Goal: Transaction & Acquisition: Book appointment/travel/reservation

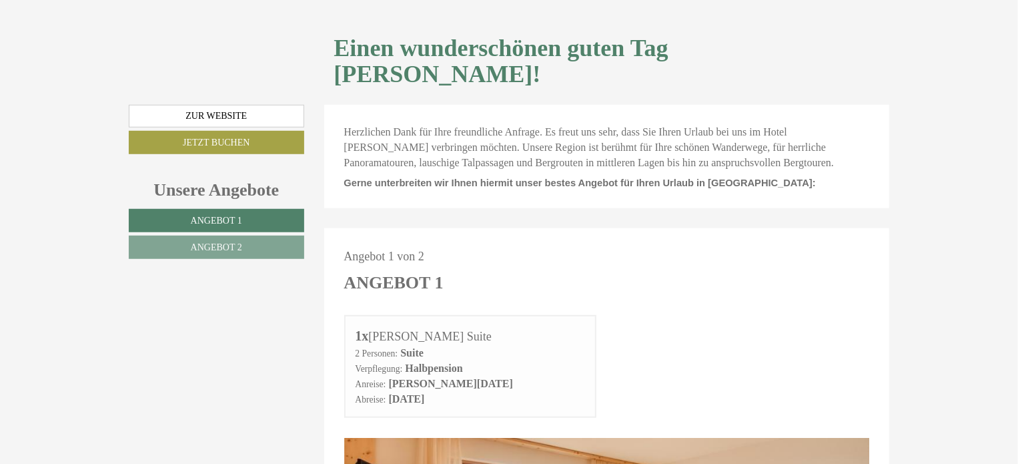
scroll to position [811, 0]
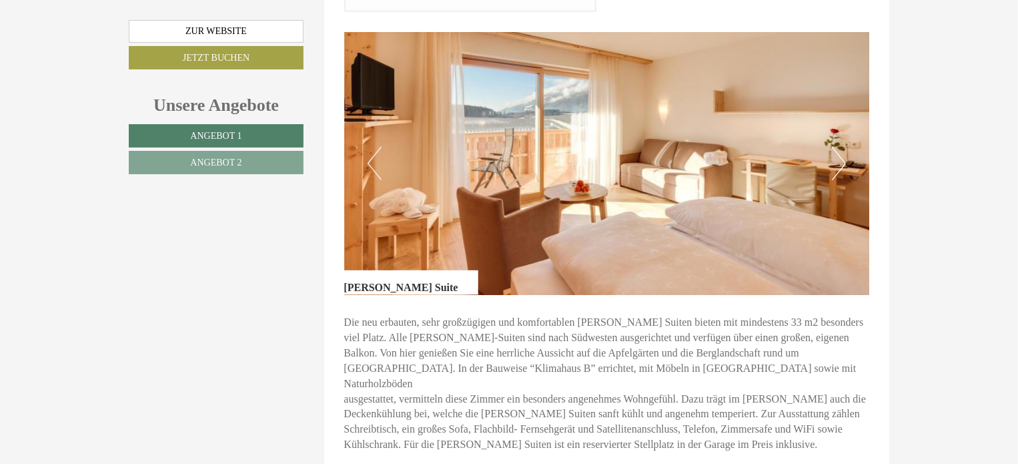
click at [842, 147] on button "Next" at bounding box center [839, 163] width 14 height 33
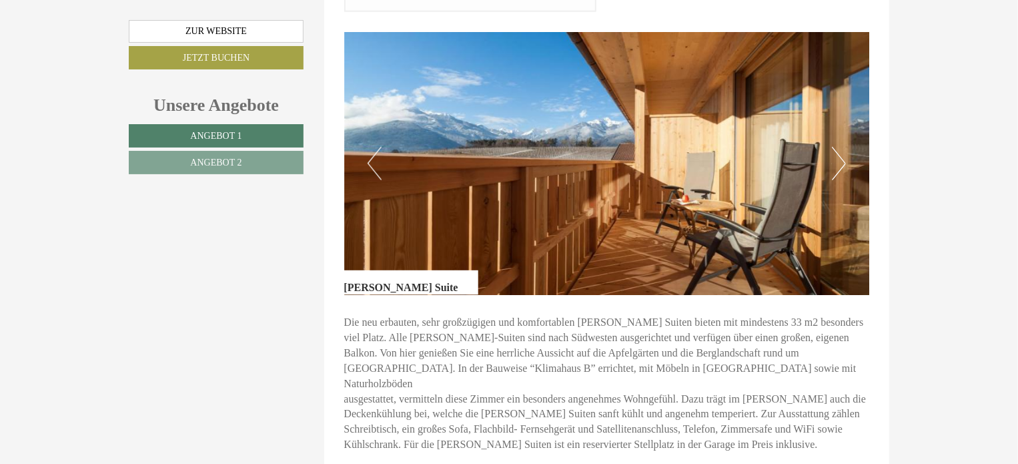
click at [842, 147] on button "Next" at bounding box center [839, 163] width 14 height 33
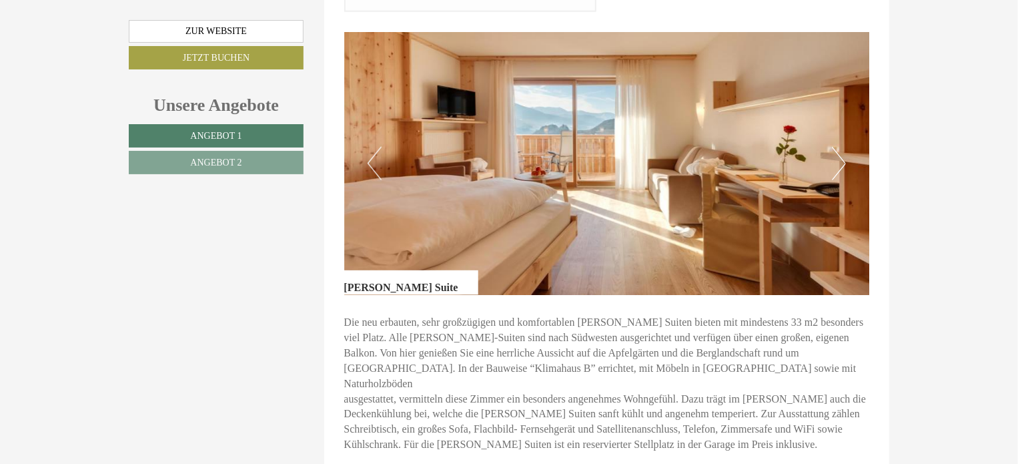
click at [842, 147] on button "Next" at bounding box center [839, 163] width 14 height 33
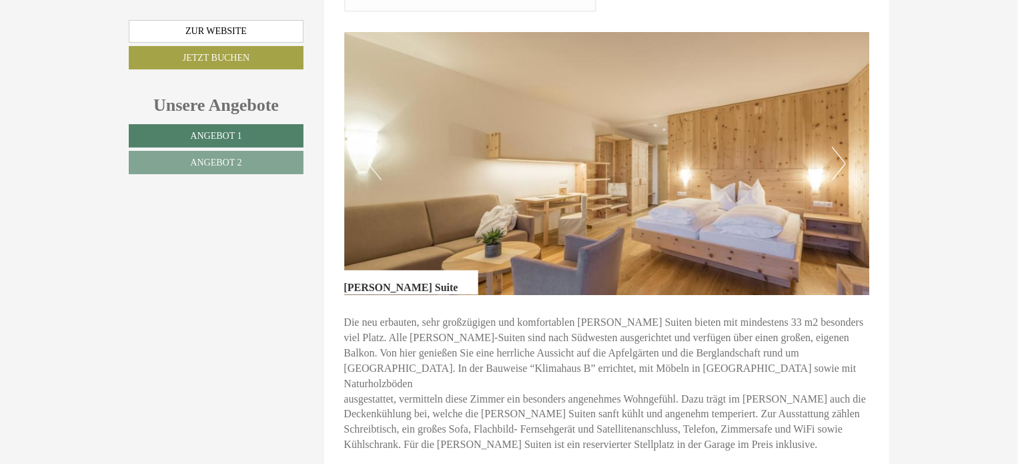
click at [842, 147] on button "Next" at bounding box center [839, 163] width 14 height 33
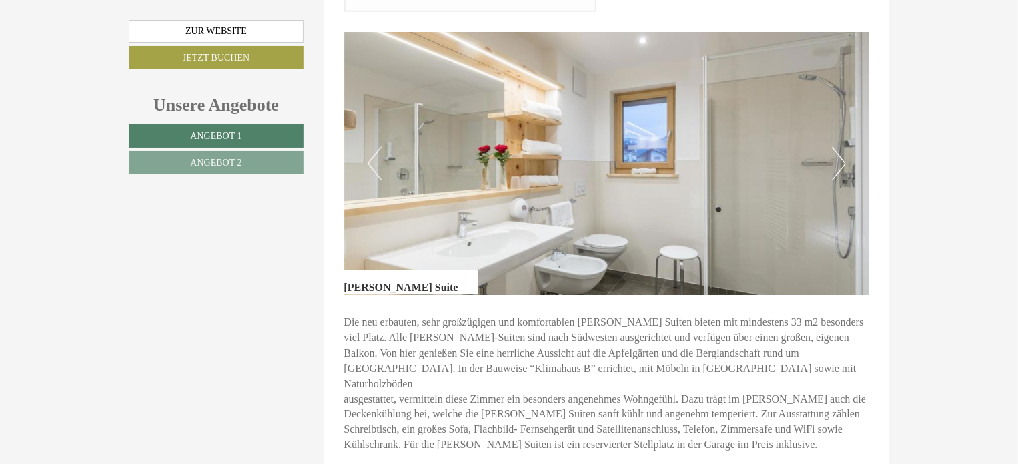
click at [842, 147] on button "Next" at bounding box center [839, 163] width 14 height 33
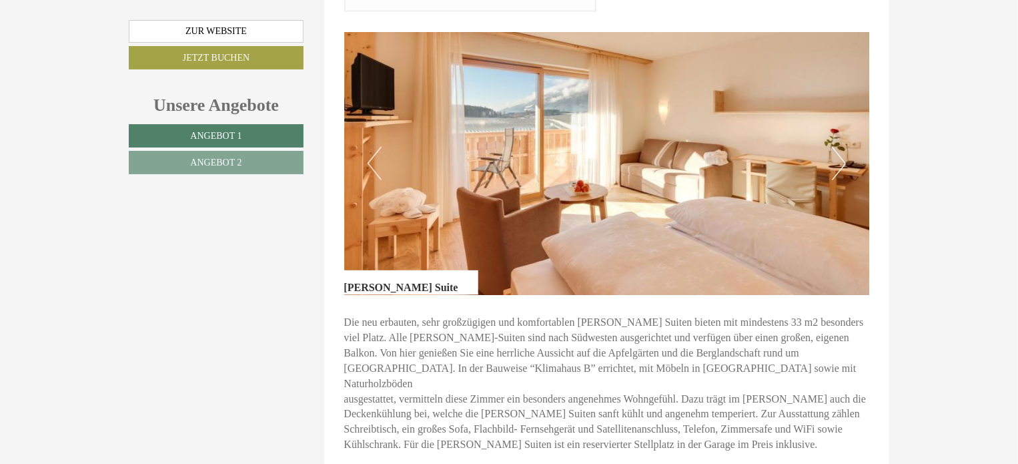
click at [842, 147] on button "Next" at bounding box center [839, 163] width 14 height 33
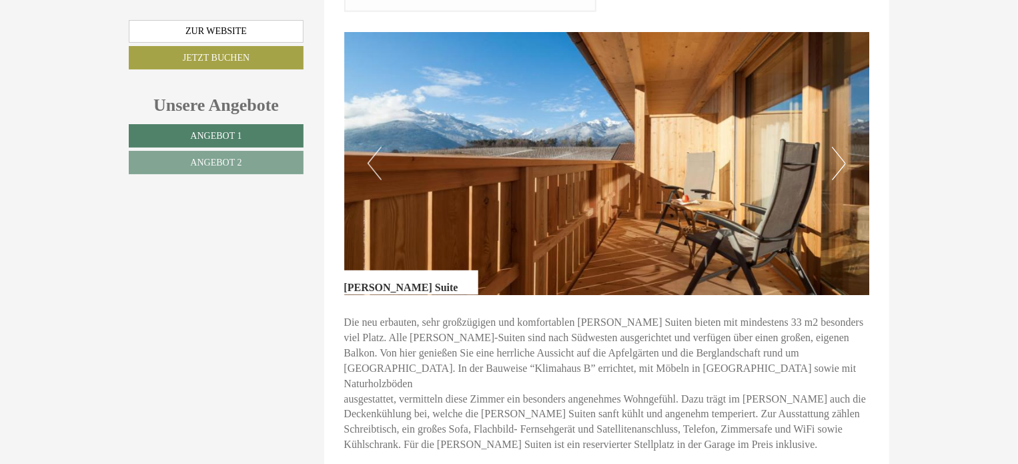
click at [842, 147] on button "Next" at bounding box center [839, 163] width 14 height 33
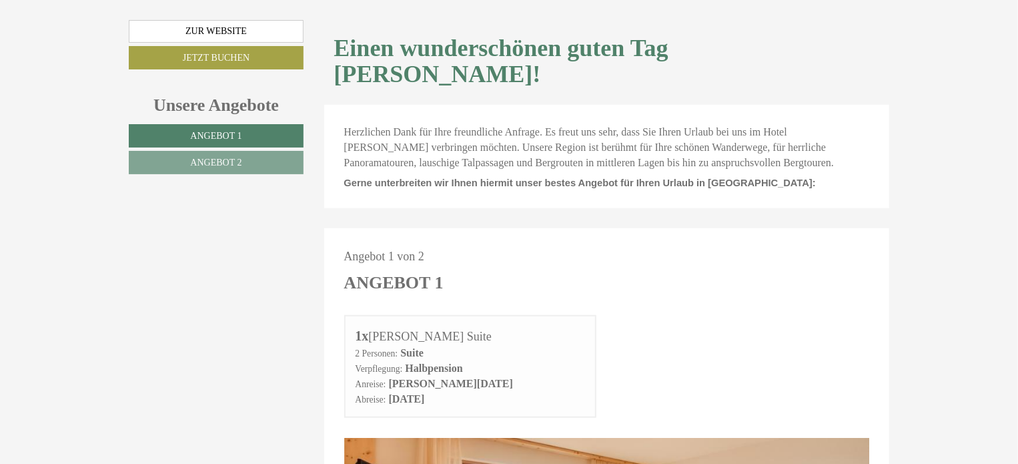
scroll to position [811, 0]
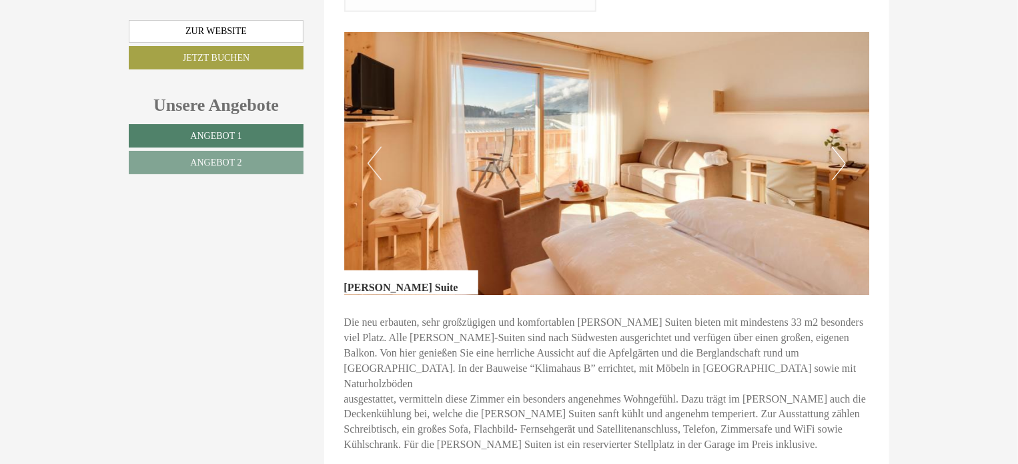
click at [838, 147] on button "Next" at bounding box center [839, 163] width 14 height 33
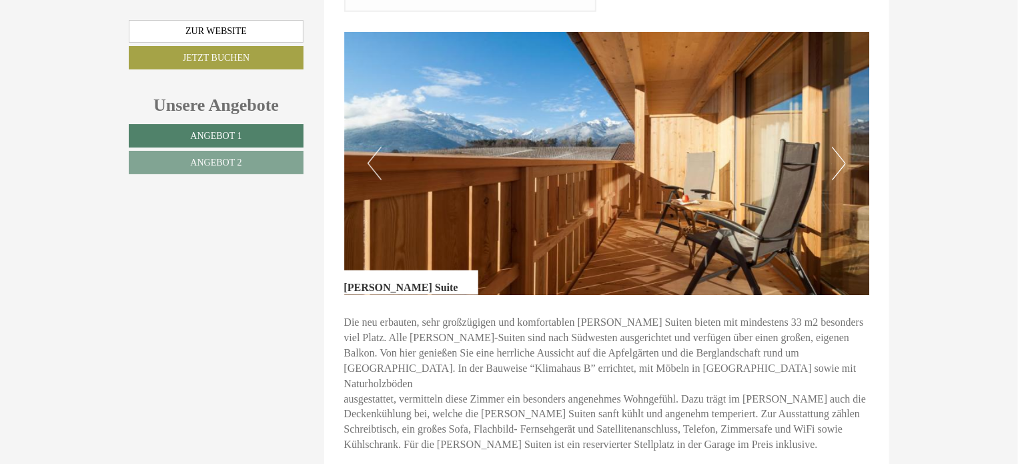
click at [838, 147] on button "Next" at bounding box center [839, 163] width 14 height 33
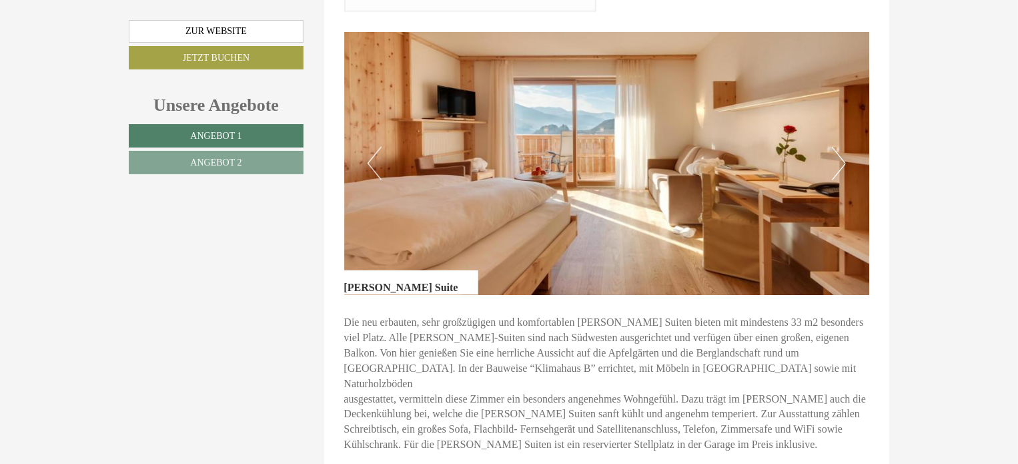
click at [838, 147] on button "Next" at bounding box center [839, 163] width 14 height 33
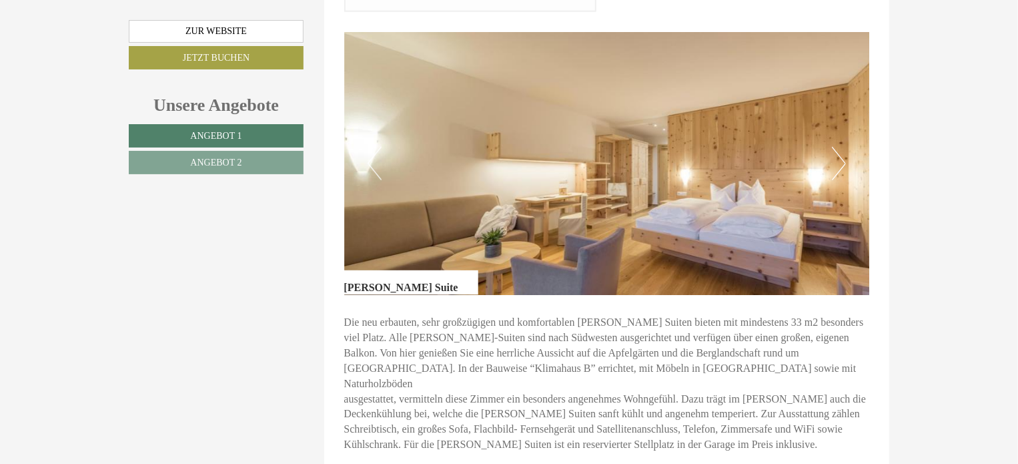
click at [838, 147] on button "Next" at bounding box center [839, 163] width 14 height 33
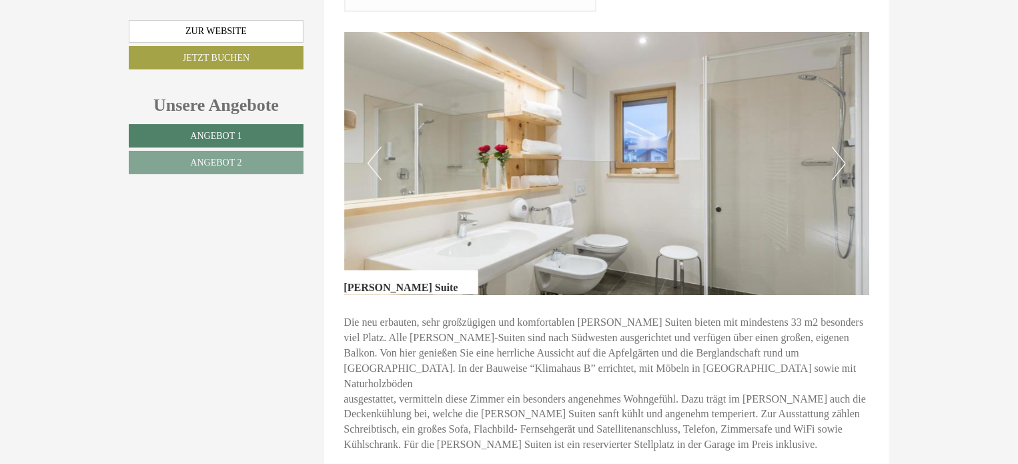
click at [838, 147] on button "Next" at bounding box center [839, 163] width 14 height 33
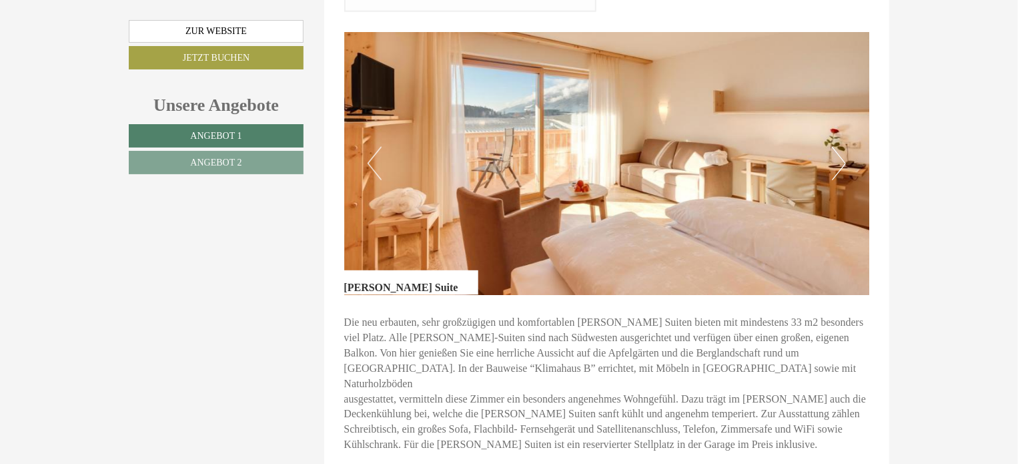
click at [838, 147] on button "Next" at bounding box center [839, 163] width 14 height 33
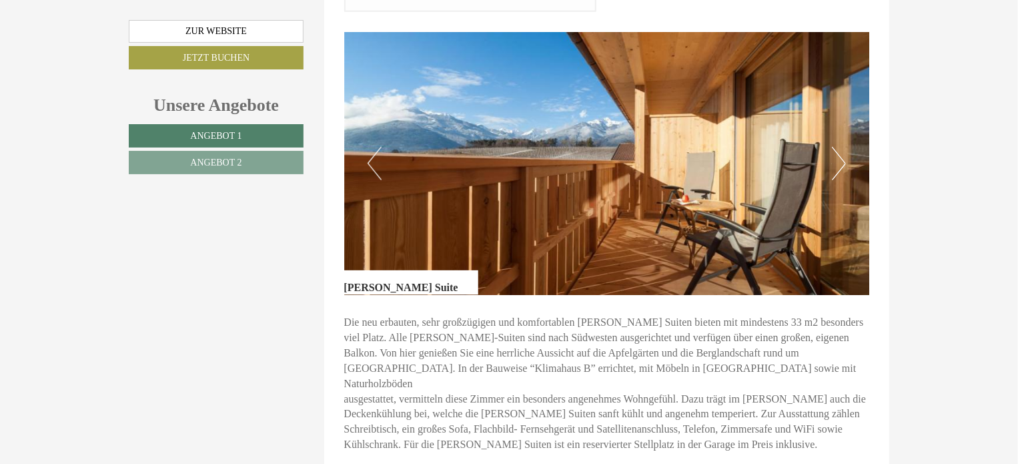
click at [838, 147] on button "Next" at bounding box center [839, 163] width 14 height 33
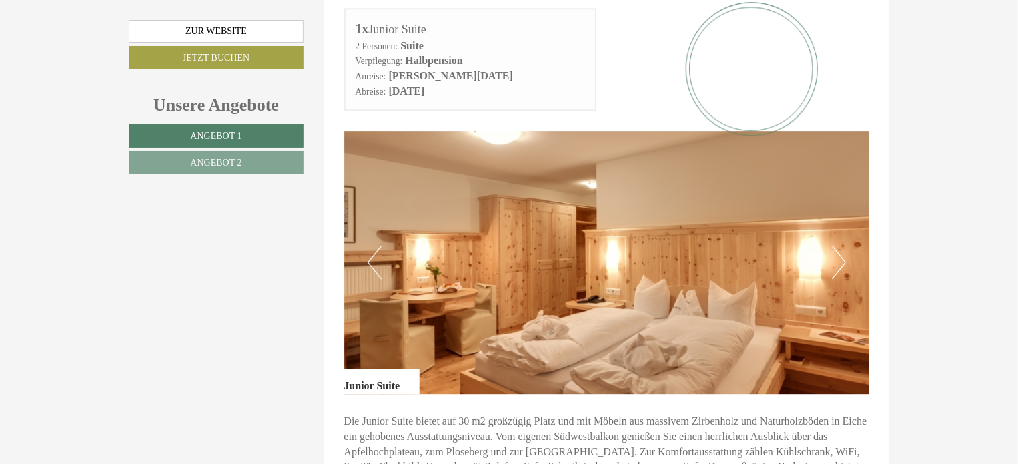
scroll to position [1217, 0]
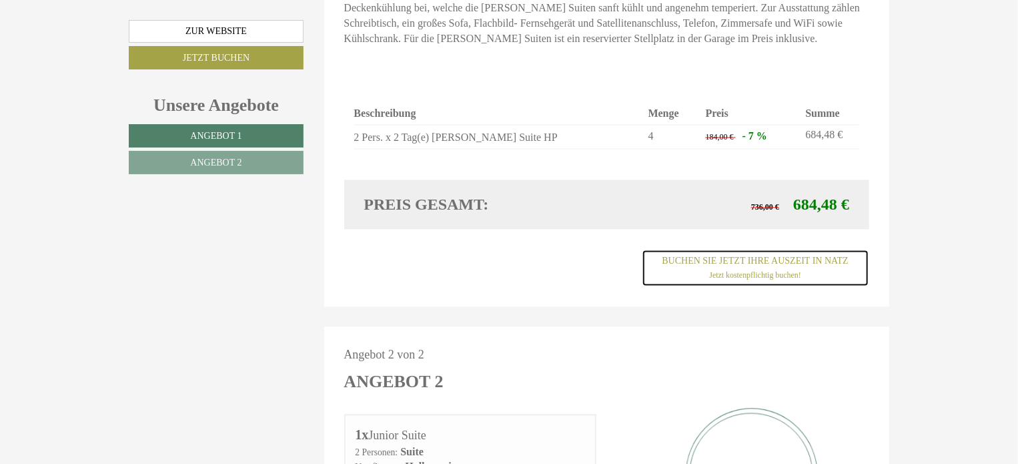
click at [759, 249] on link "Buchen Sie jetzt ihre Auszeit in Natz Jetzt kostenpflichtig buchen!" at bounding box center [755, 267] width 227 height 37
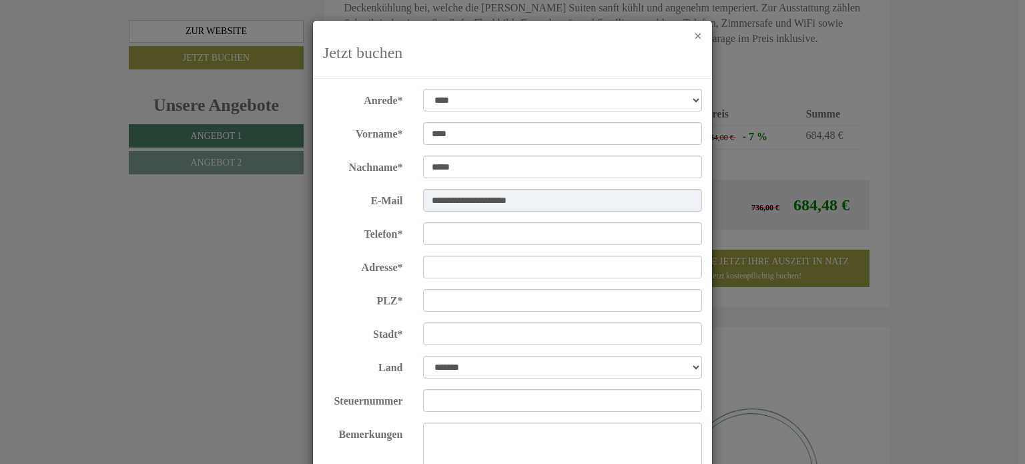
click at [694, 31] on button "×" at bounding box center [698, 36] width 8 height 14
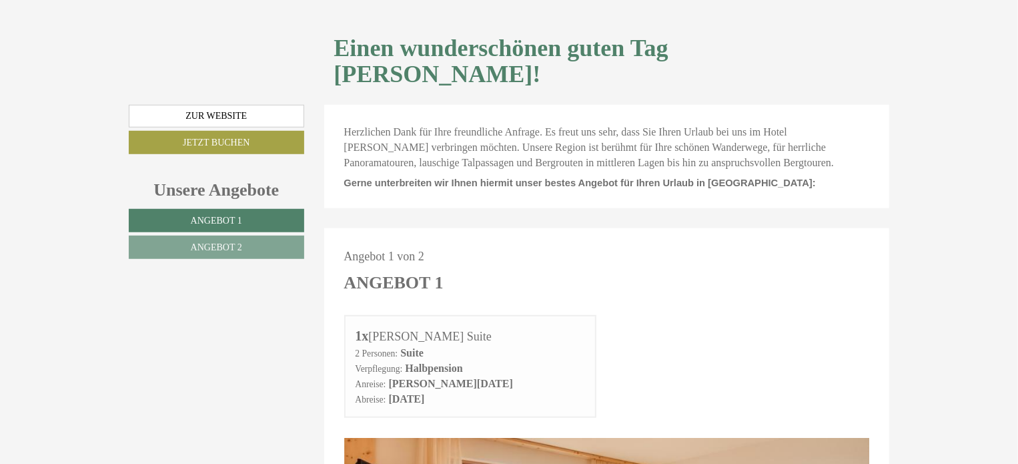
scroll to position [811, 0]
